Goal: Check status: Check status

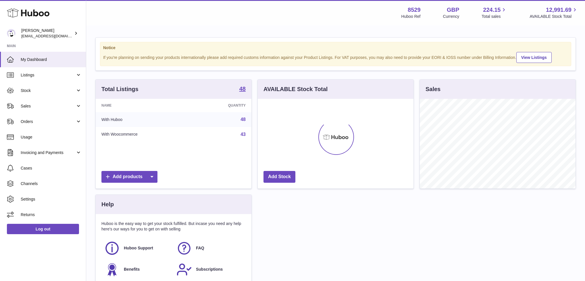
scroll to position [90, 156]
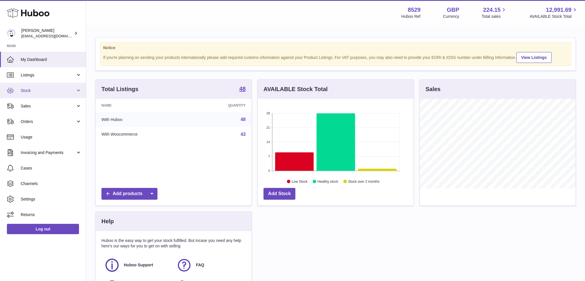
click at [39, 90] on span "Stock" at bounding box center [48, 90] width 55 height 5
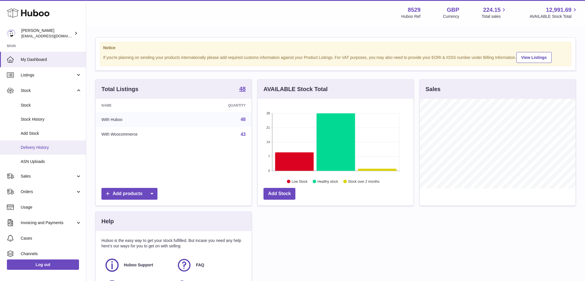
click at [43, 144] on link "Delivery History" at bounding box center [43, 148] width 86 height 14
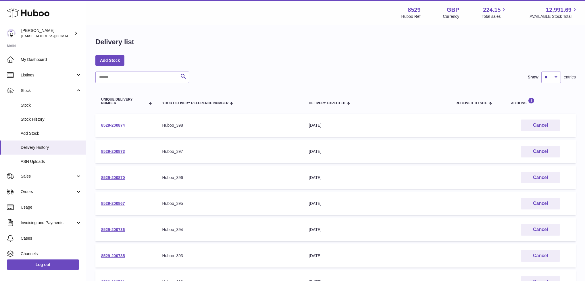
scroll to position [86, 0]
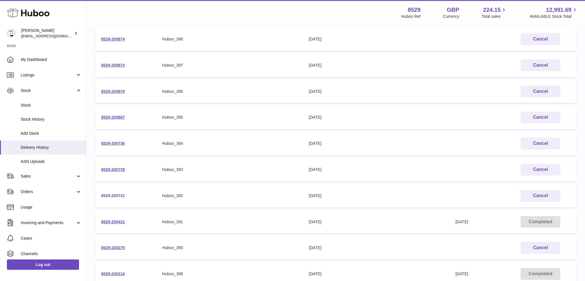
click at [120, 195] on link "8529-200731" at bounding box center [113, 195] width 24 height 5
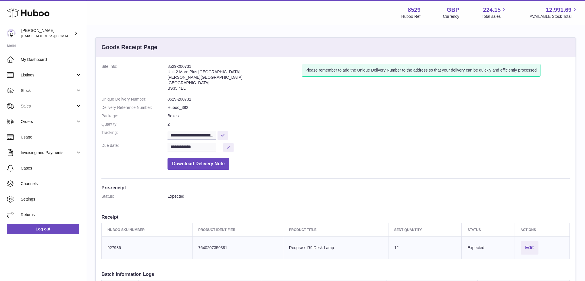
click at [219, 145] on div "**********" at bounding box center [195, 147] width 55 height 9
click at [172, 157] on icon "button" at bounding box center [173, 158] width 7 height 7
click at [188, 225] on span "30" at bounding box center [188, 226] width 10 height 10
type input "**********"
click at [227, 147] on button at bounding box center [228, 147] width 10 height 9
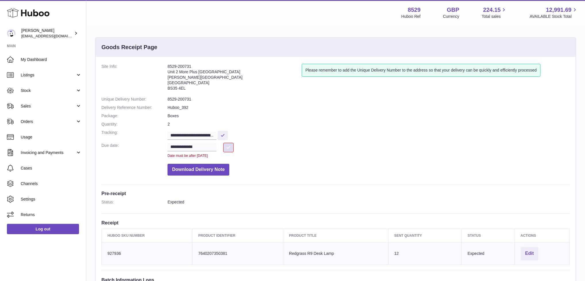
scroll to position [125, 0]
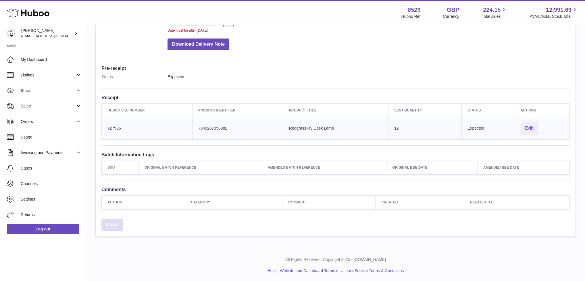
click at [111, 219] on link "Close" at bounding box center [112, 225] width 22 height 12
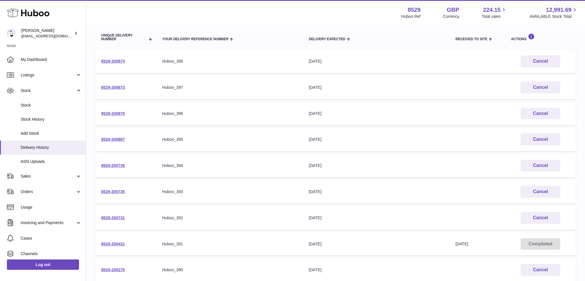
scroll to position [128, 0]
